Goal: Information Seeking & Learning: Learn about a topic

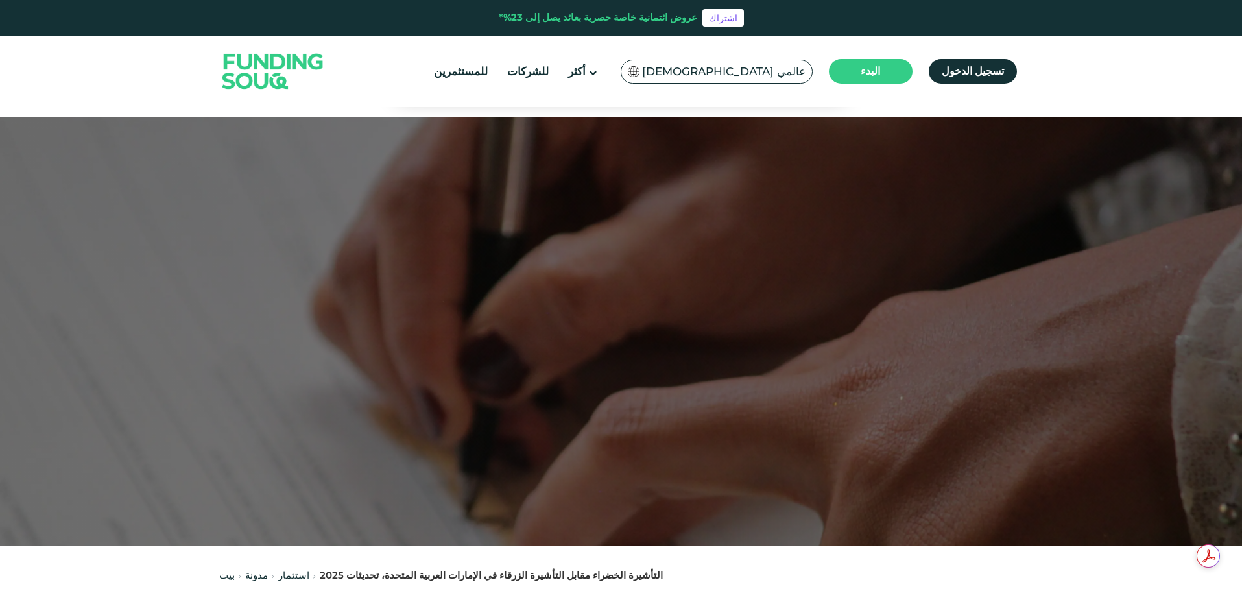
scroll to position [584, 0]
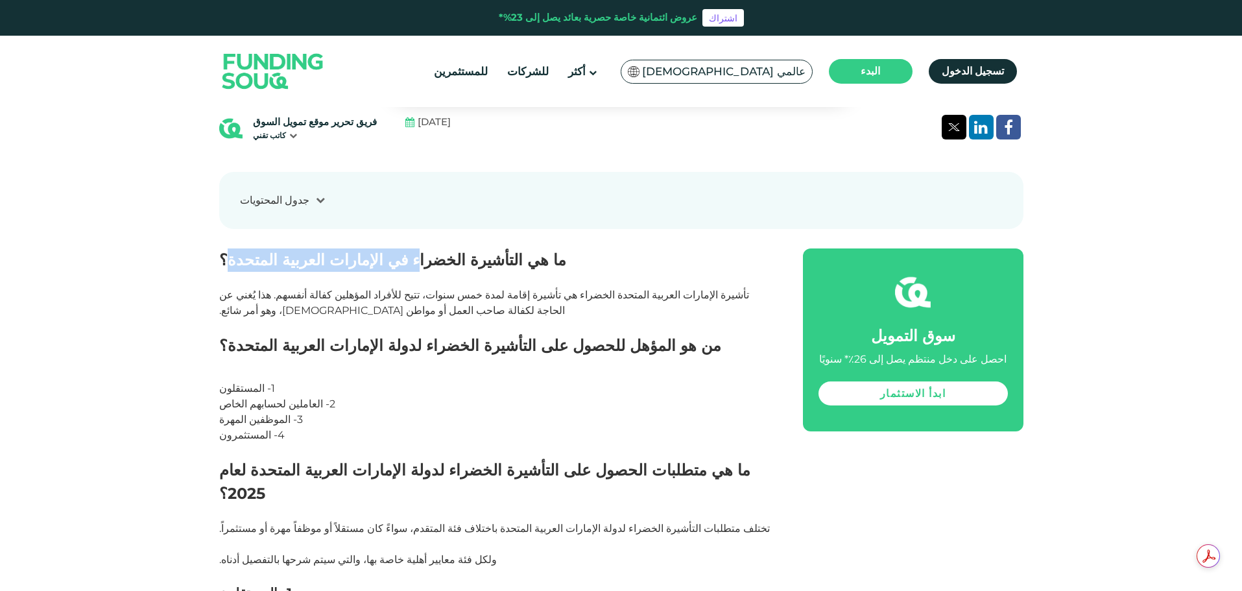
drag, startPoint x: 372, startPoint y: 269, endPoint x: 222, endPoint y: 267, distance: 150.5
click at [222, 267] on font "ما هي التأشيرة الخضراء في الإمارات العربية المتحدة؟" at bounding box center [392, 259] width 347 height 19
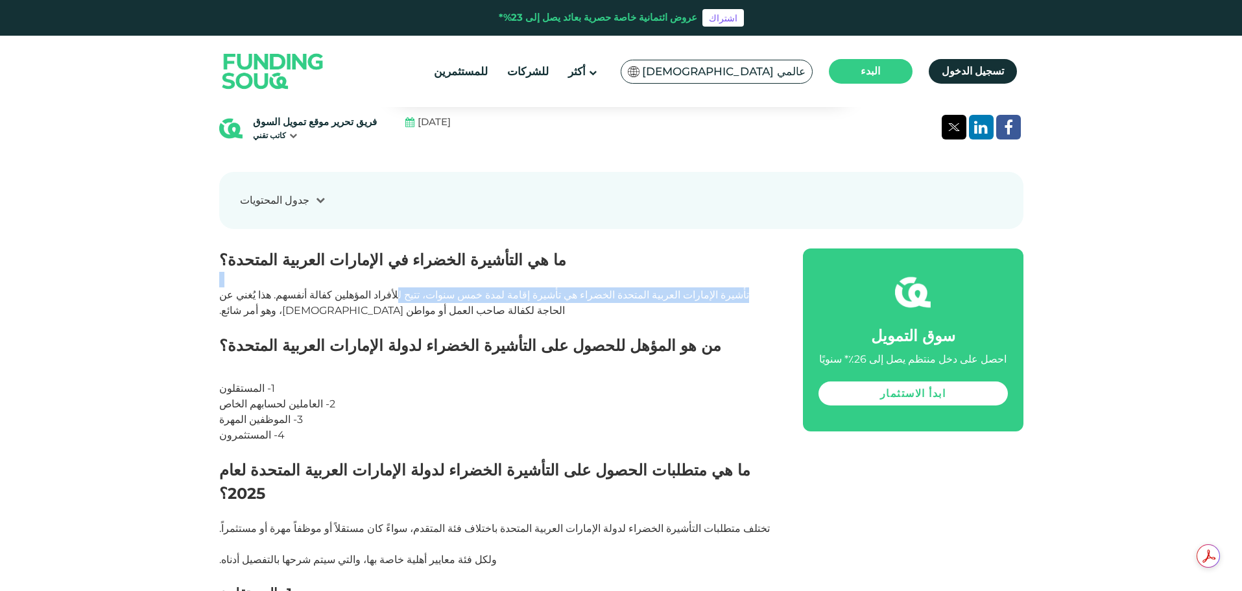
drag, startPoint x: 668, startPoint y: 283, endPoint x: 482, endPoint y: 294, distance: 186.5
click at [482, 294] on p "تأشيرة الإمارات العربية المتحدة الخضراء هي تأشيرة إقامة لمدة خمس سنوات، تتيح لل…" at bounding box center [496, 295] width 555 height 47
click at [344, 304] on p "تأشيرة الإمارات العربية المتحدة الخضراء هي تأشيرة إقامة لمدة خمس سنوات، تتيح لل…" at bounding box center [496, 295] width 555 height 47
click at [320, 304] on p "تأشيرة الإمارات العربية المتحدة الخضراء هي تأشيرة إقامة لمدة خمس سنوات، تتيح لل…" at bounding box center [496, 295] width 555 height 47
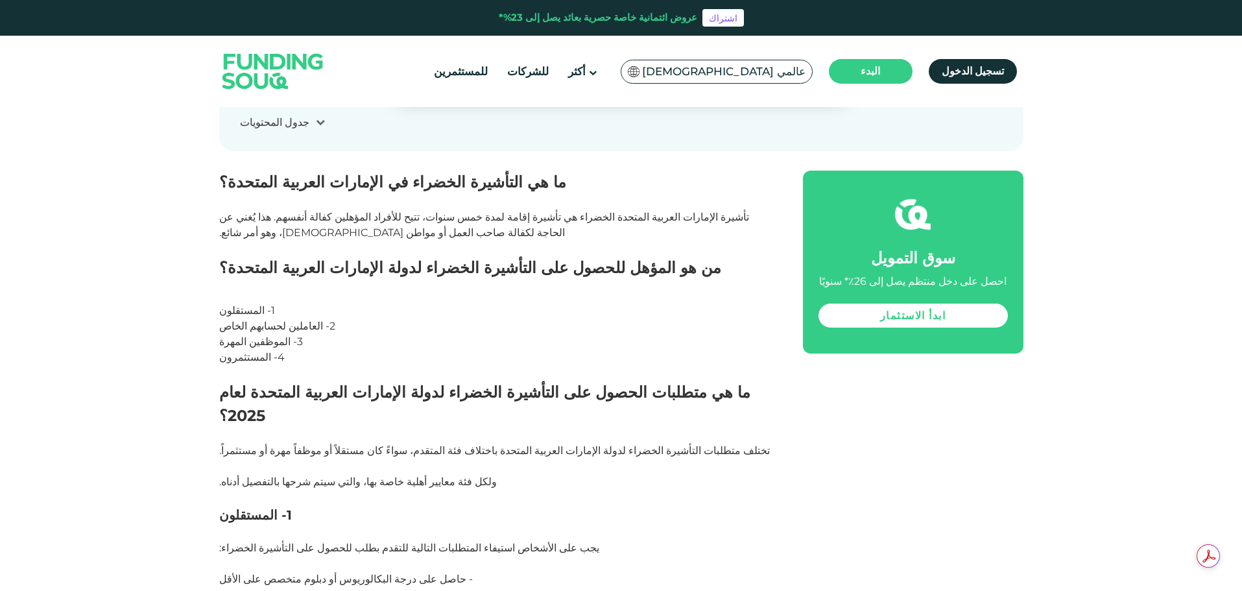
scroll to position [713, 0]
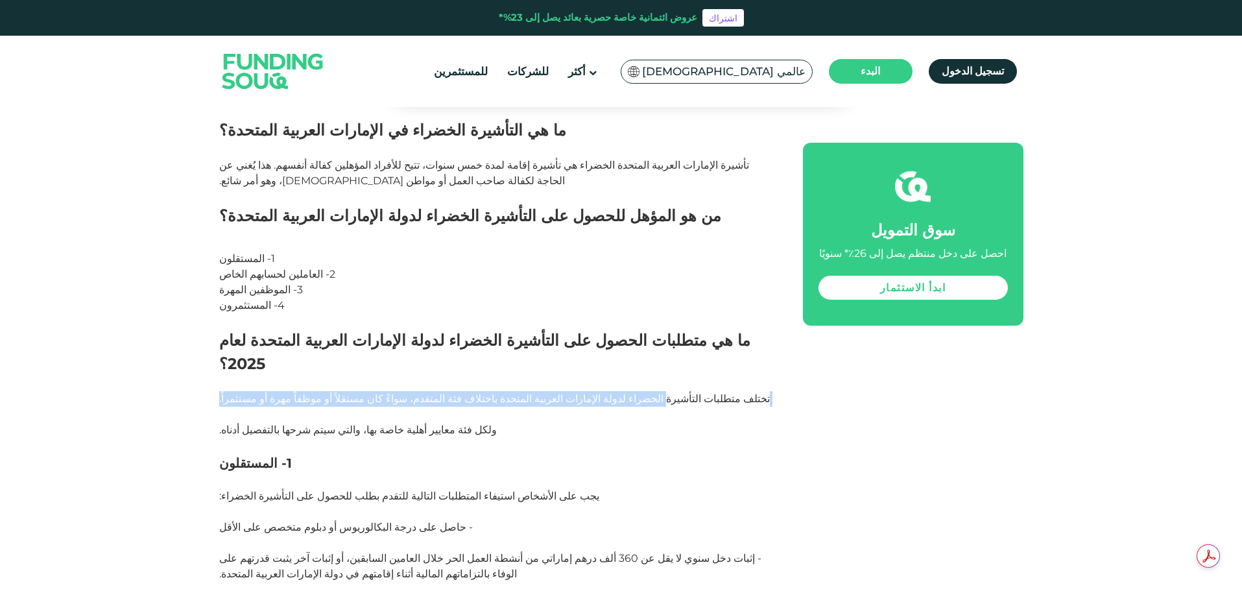
drag, startPoint x: 569, startPoint y: 380, endPoint x: 304, endPoint y: 390, distance: 266.1
click at [304, 391] on p "تختلف متطلبات التأشيرة الخضراء لدولة الإمارات العربية المتحدة باختلاف فئة المتق…" at bounding box center [496, 414] width 555 height 47
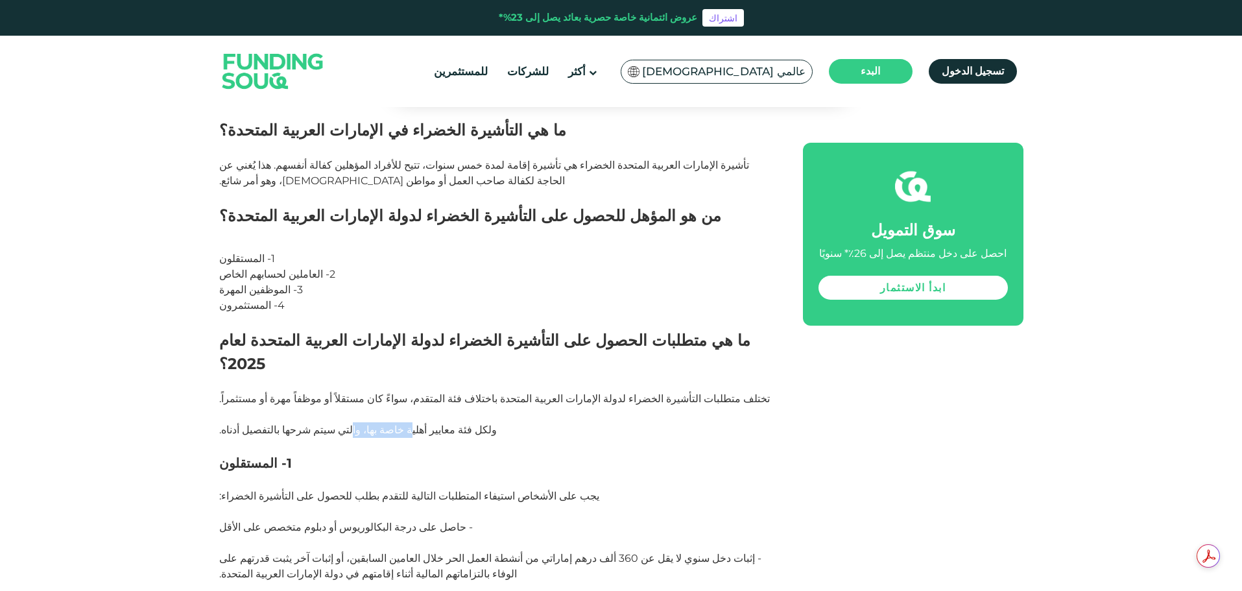
drag, startPoint x: 372, startPoint y: 410, endPoint x: 322, endPoint y: 413, distance: 50.0
click at [322, 413] on p "تختلف متطلبات التأشيرة الخضراء لدولة الإمارات العربية المتحدة باختلاف فئة المتق…" at bounding box center [496, 414] width 555 height 47
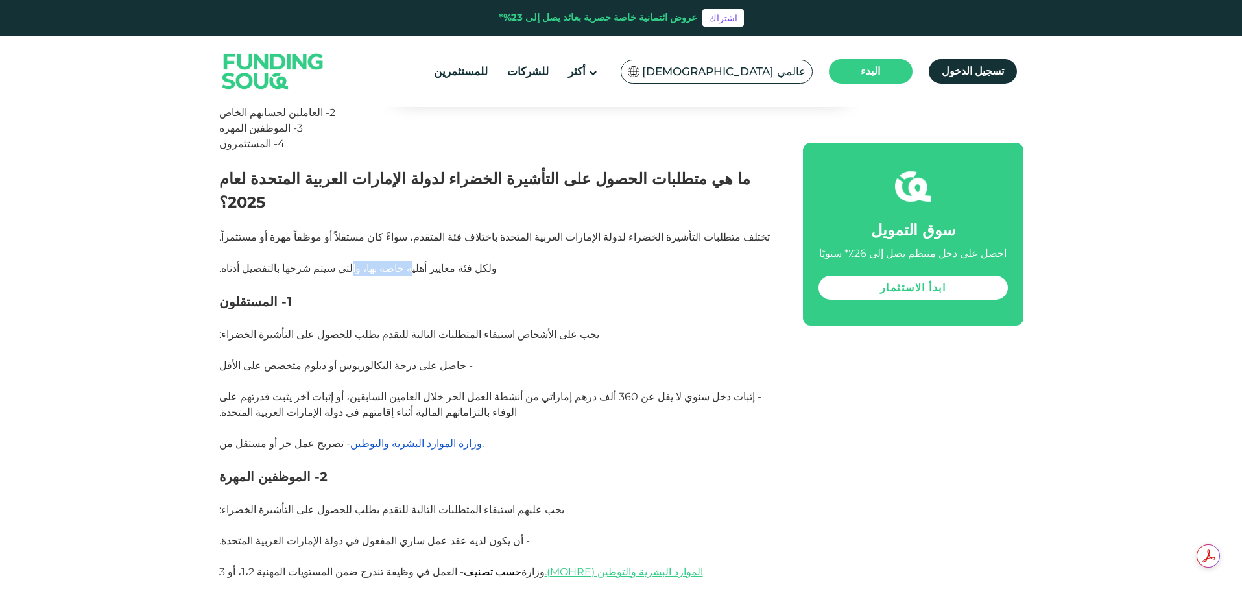
scroll to position [908, 0]
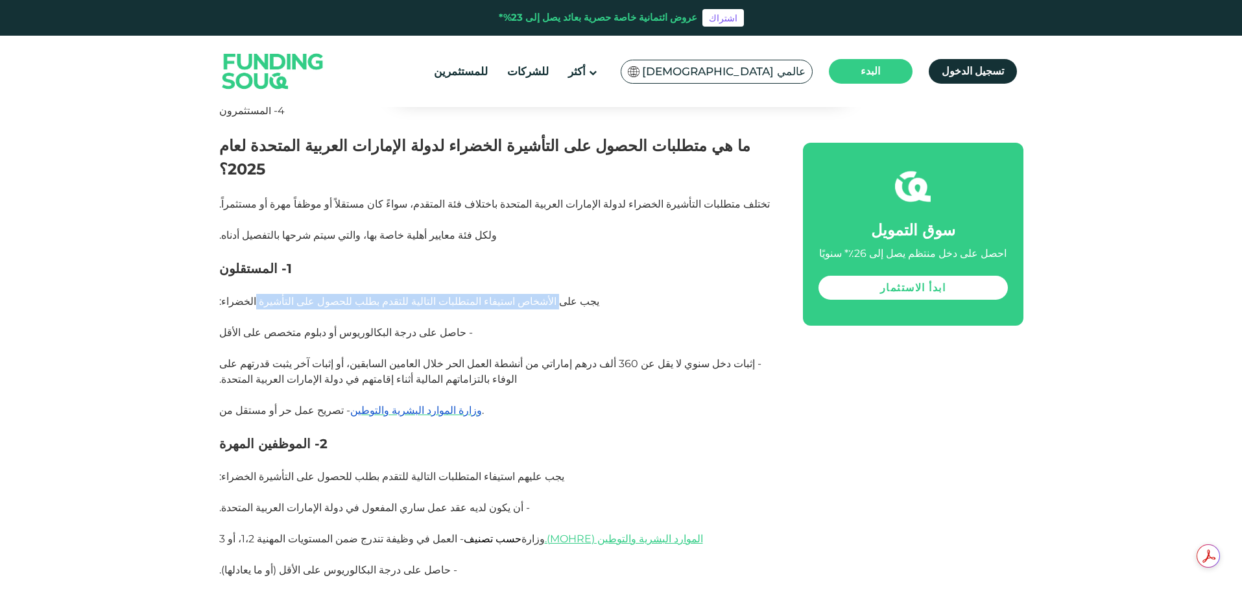
drag, startPoint x: 484, startPoint y: 280, endPoint x: 250, endPoint y: 285, distance: 233.5
click at [250, 294] on p "يجب على الأشخاص استيفاء المتطلبات التالية للتقدم بطلب للحصول على التأشيرة الخضر…" at bounding box center [496, 309] width 555 height 31
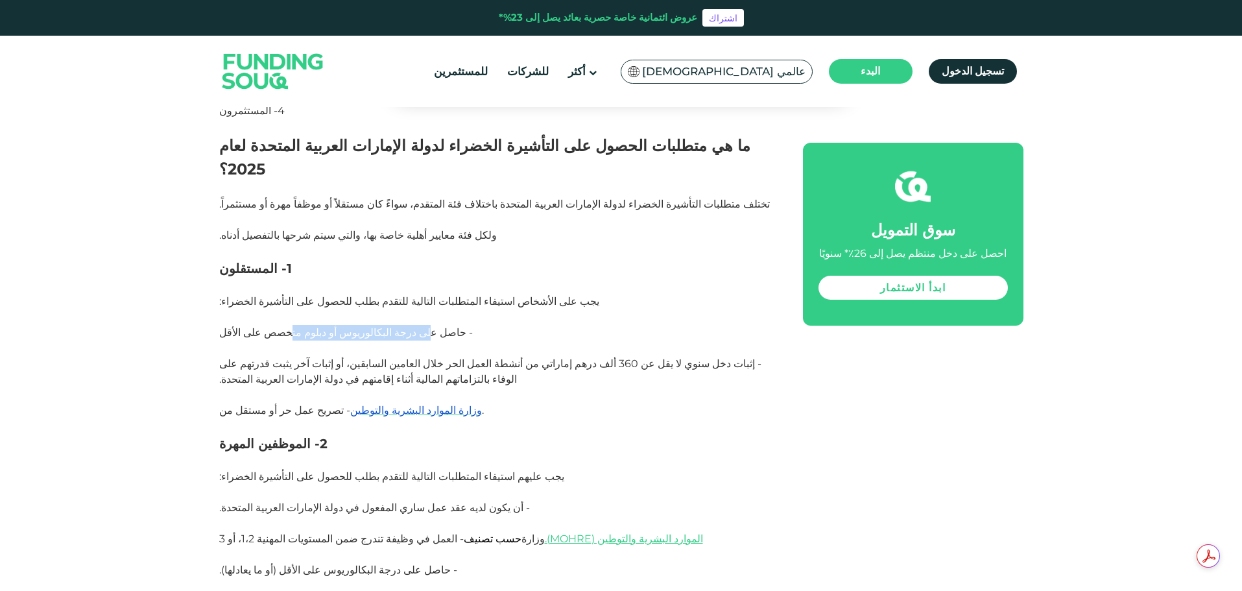
drag, startPoint x: 390, startPoint y: 306, endPoint x: 280, endPoint y: 311, distance: 110.4
click at [280, 326] on font "- حاصل على درجة البكالوريوس أو دبلوم متخصص على الأقل" at bounding box center [346, 332] width 254 height 12
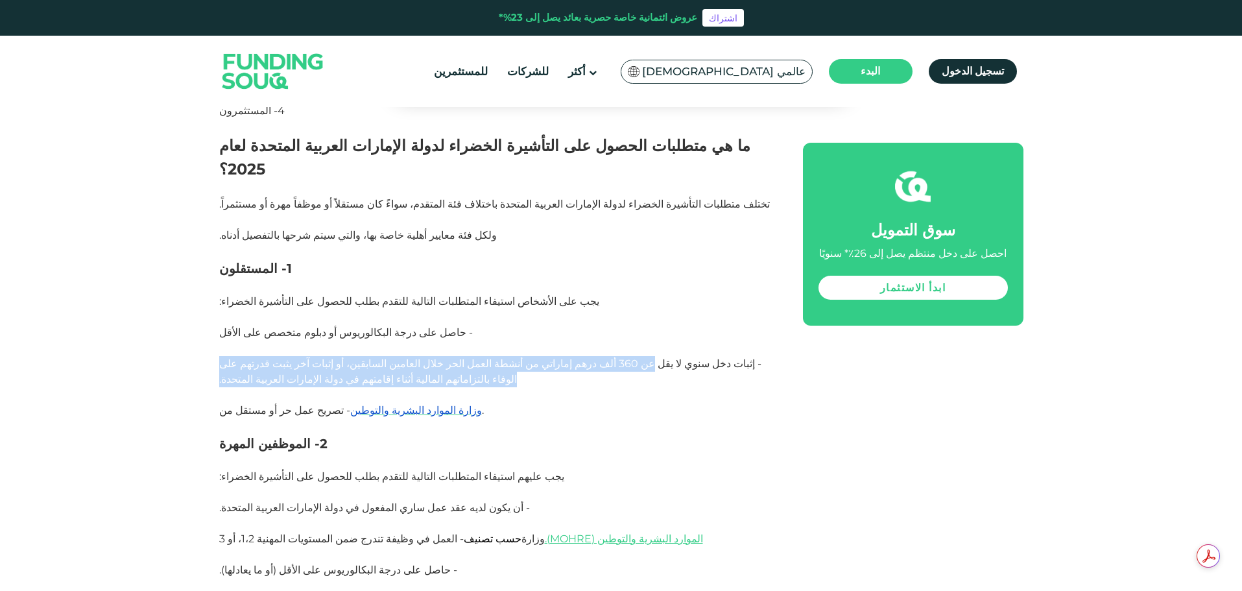
drag, startPoint x: 684, startPoint y: 342, endPoint x: 336, endPoint y: 354, distance: 347.9
click at [336, 356] on p "- إثبات دخل سنوي لا يقل عن 360 ألف درهم إماراتي من أنشطة العمل الحر خلال العامي…" at bounding box center [496, 379] width 555 height 47
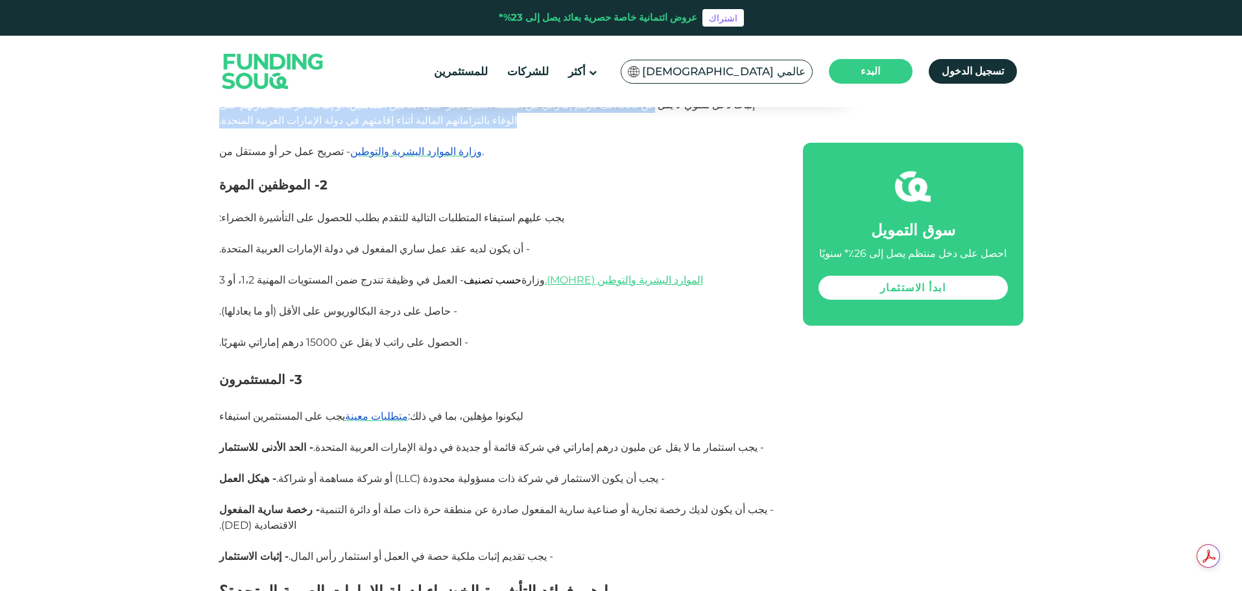
scroll to position [1168, 0]
click at [554, 273] on font "الموارد البشرية والتوطين (MOHRE)." at bounding box center [624, 279] width 158 height 12
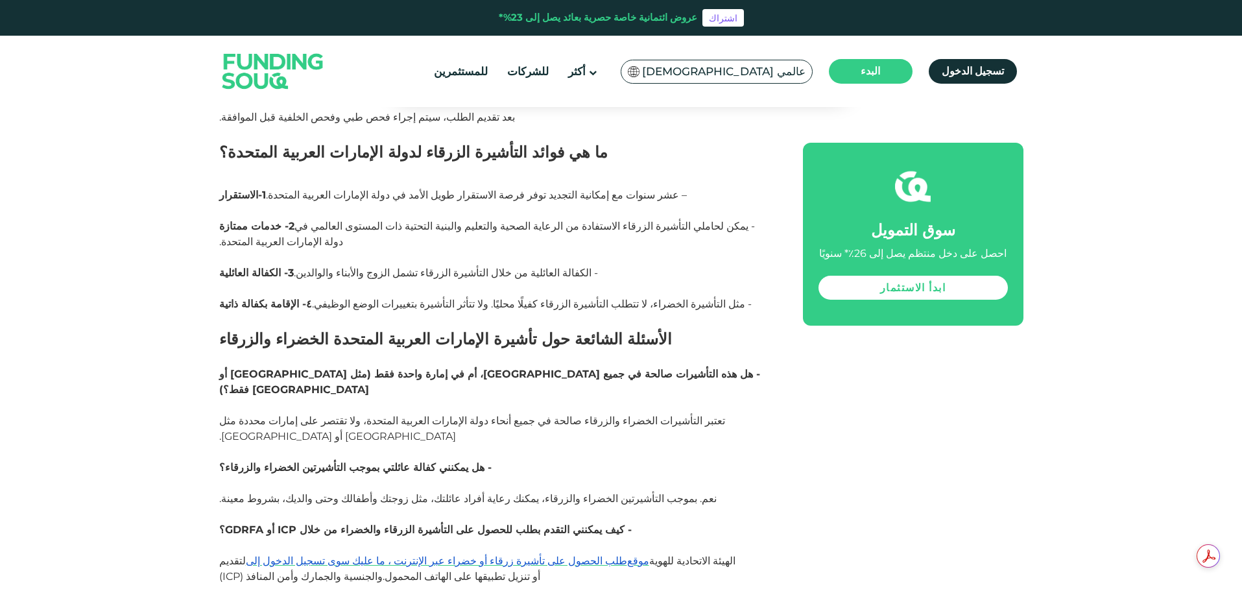
scroll to position [2854, 0]
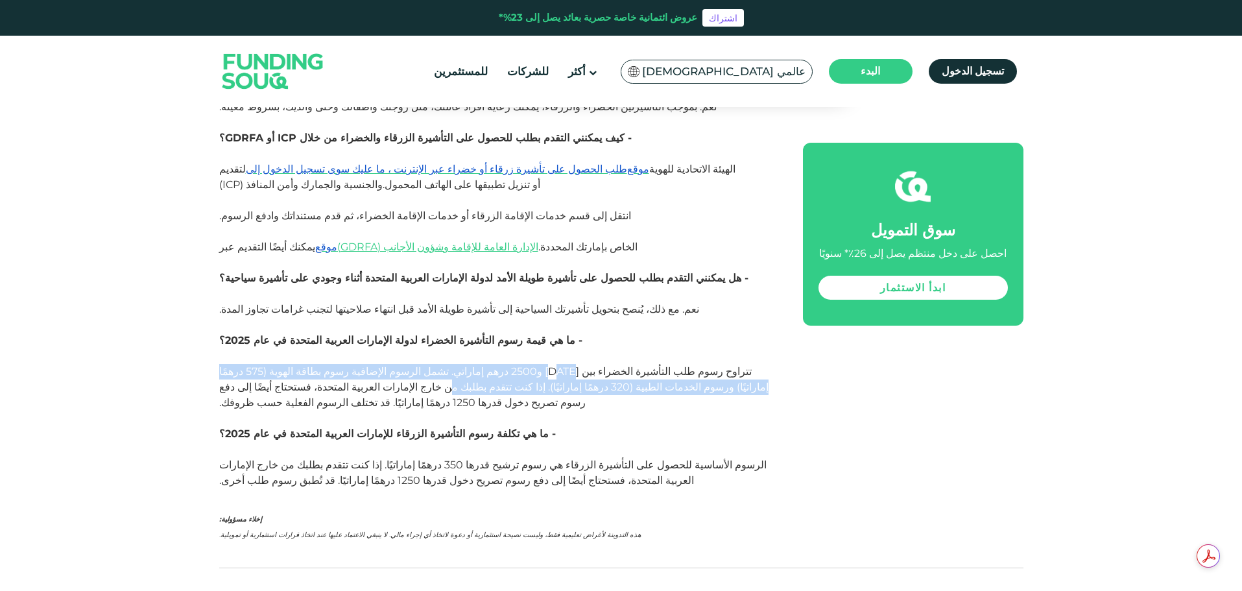
drag, startPoint x: 610, startPoint y: 205, endPoint x: 595, endPoint y: 226, distance: 25.2
click at [595, 365] on font "تتراوح رسوم طلب التأشيرة الخضراء بين [DATE] و2500 درهم إماراتي. تشمل الرسوم الإ…" at bounding box center [493, 386] width 549 height 43
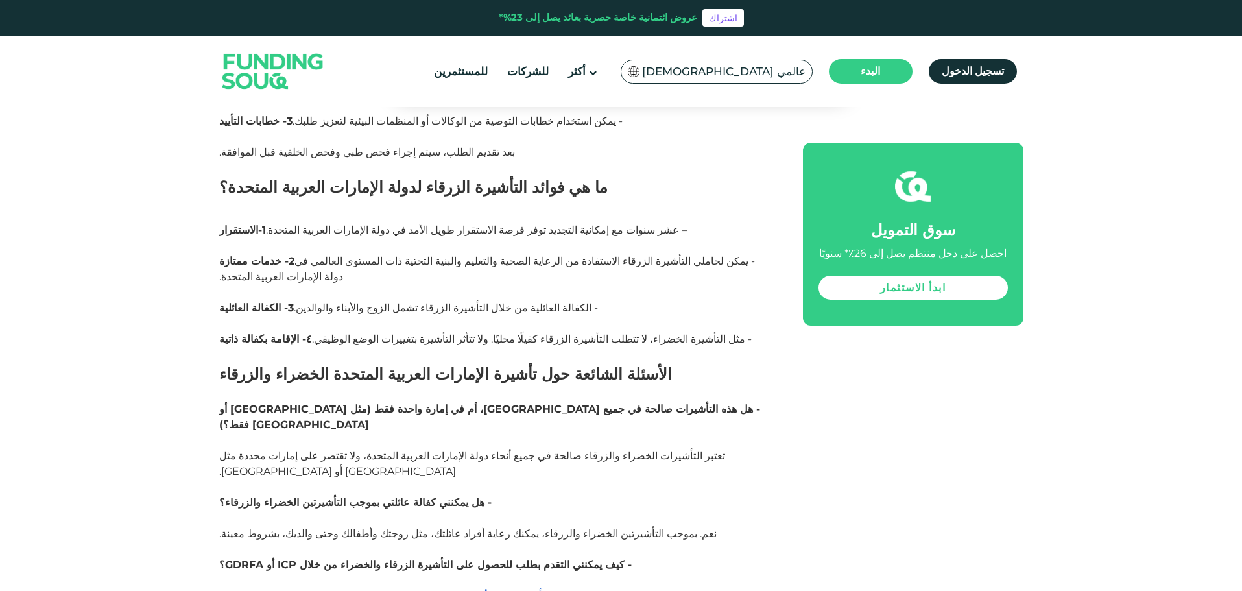
scroll to position [2400, 0]
